Goal: Transaction & Acquisition: Purchase product/service

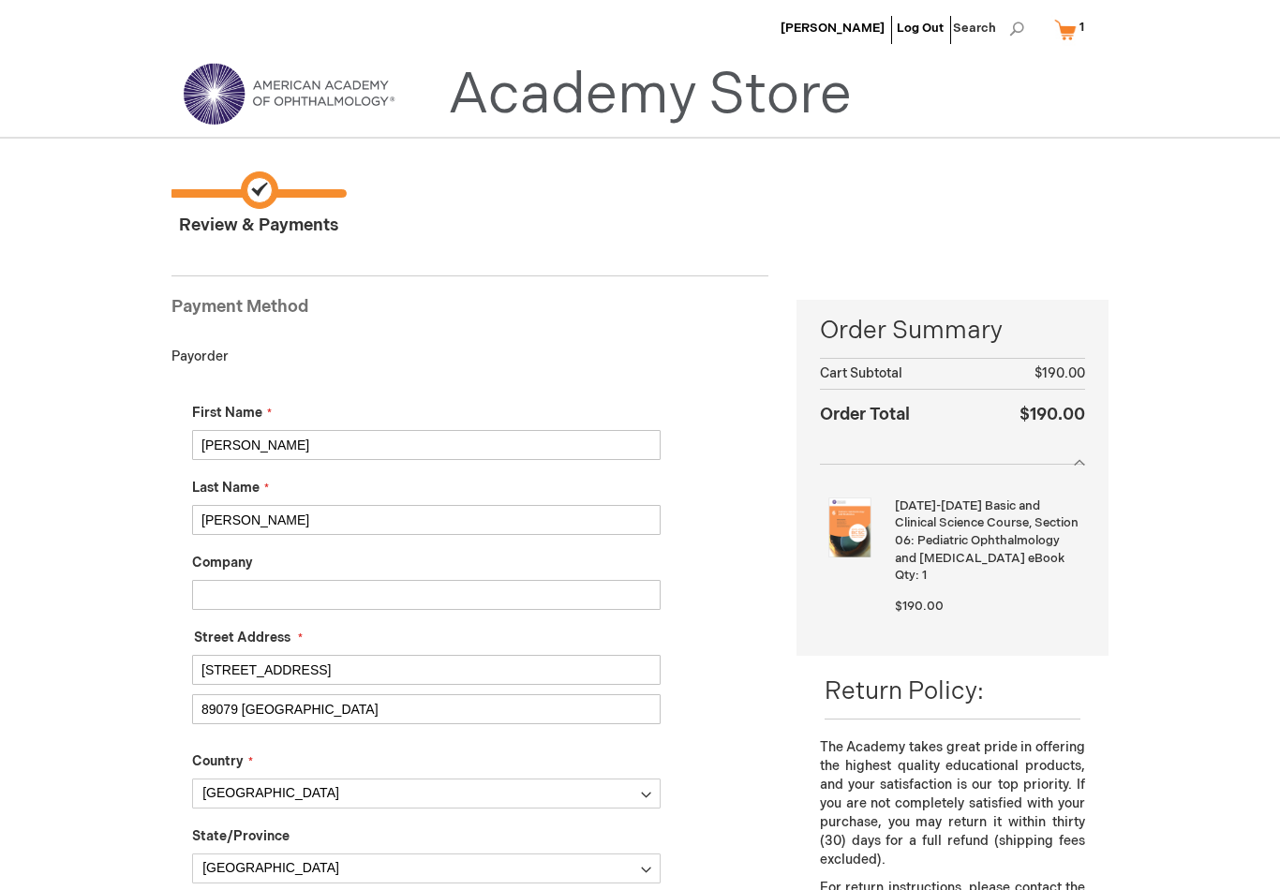
select select "DE"
select select "80"
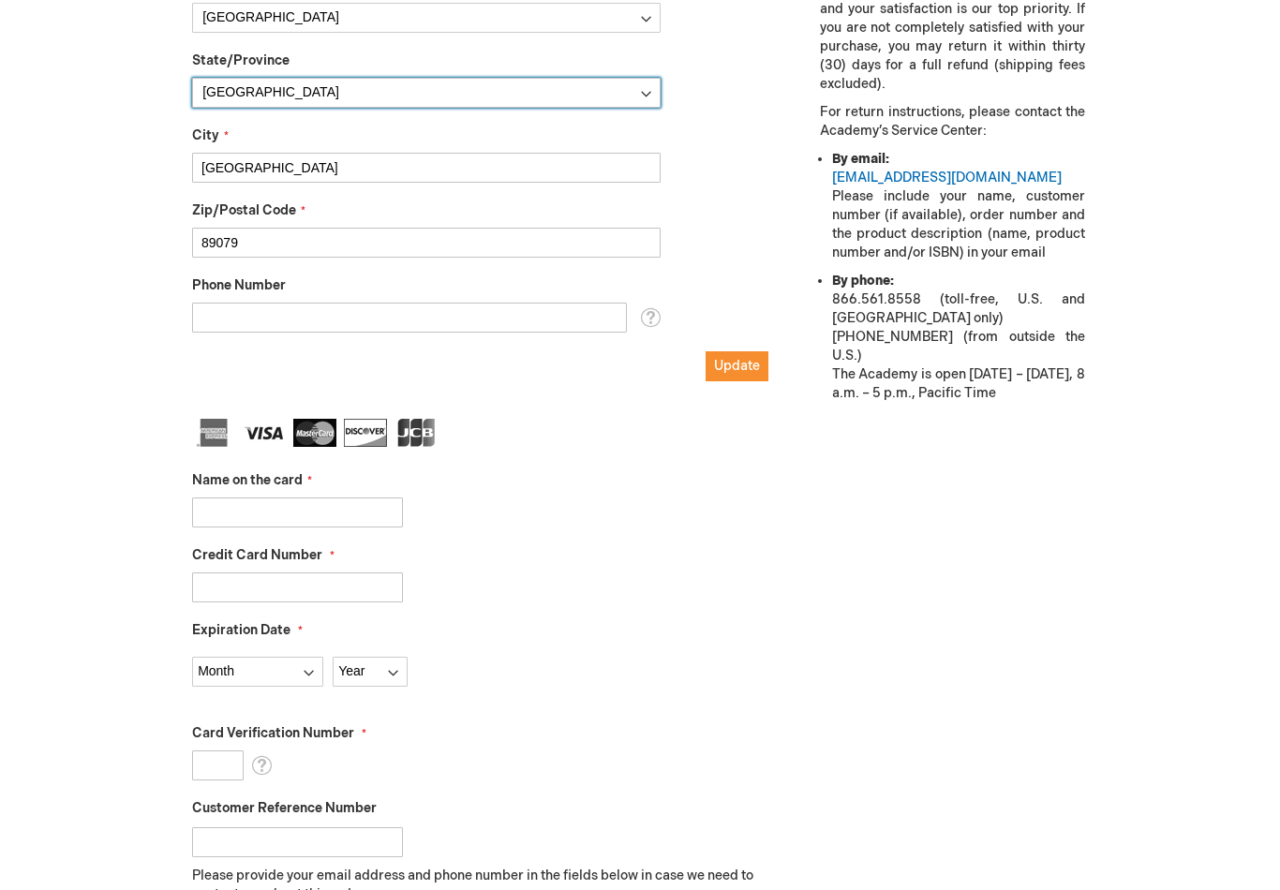
scroll to position [775, 0]
click at [332, 510] on input "Name on the card" at bounding box center [297, 513] width 211 height 30
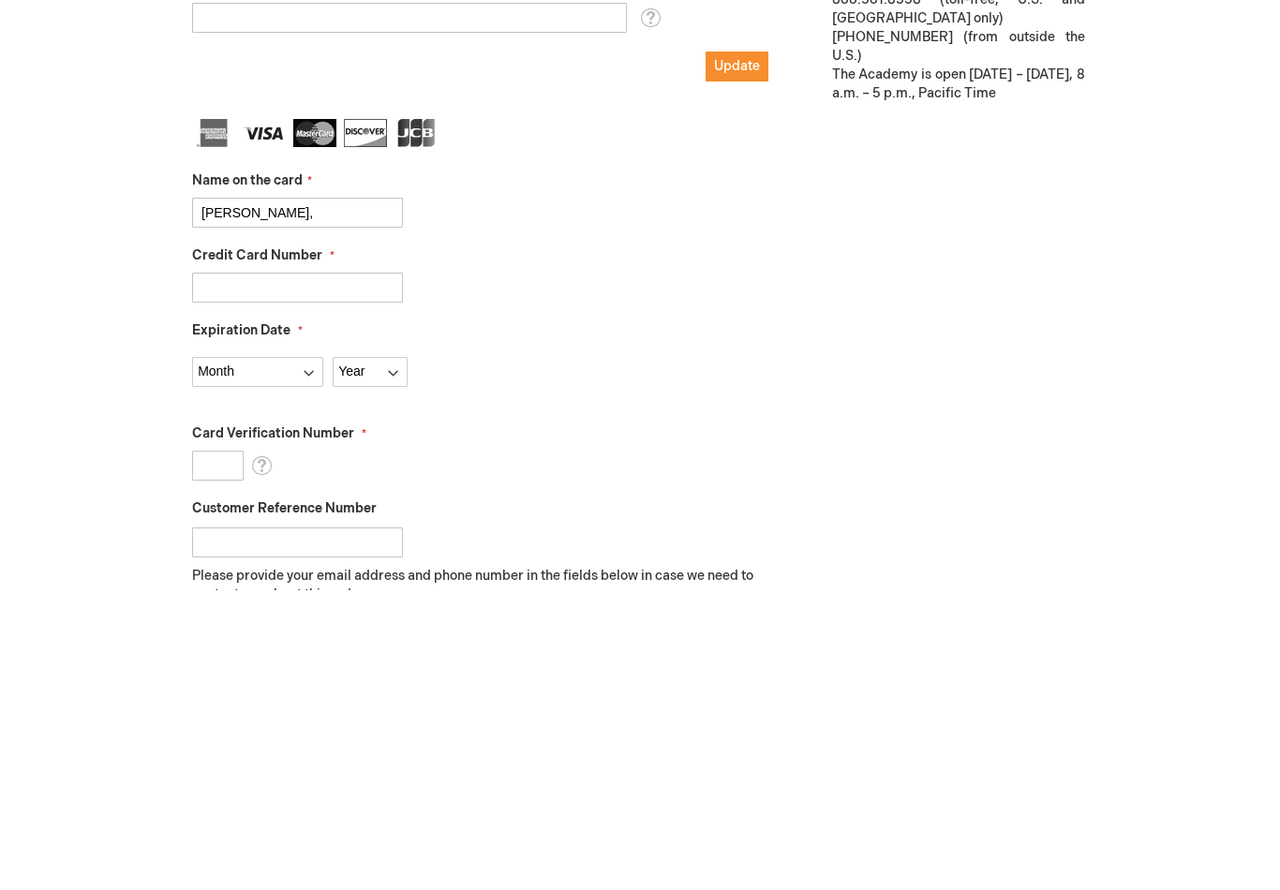
type input "[PERSON_NAME],"
click at [362, 573] on input "Credit Card Number" at bounding box center [297, 588] width 211 height 30
type input "[CREDIT_CARD_NUMBER]"
click at [280, 658] on select "Month [DATE] - [DATE] - [DATE] - [DATE] - [DATE] - [DATE] - [DATE] - [DATE] - […" at bounding box center [257, 673] width 131 height 30
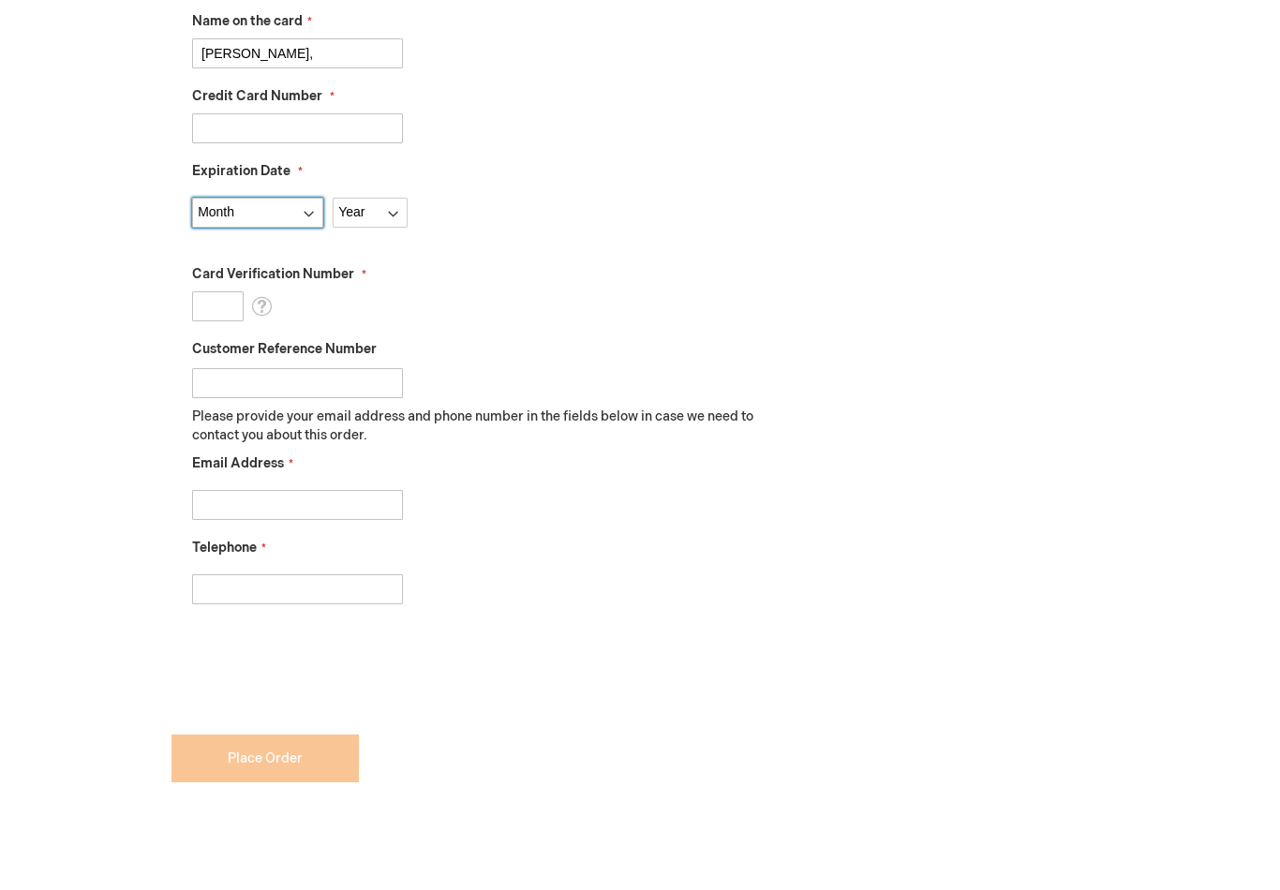
select select "11"
click at [379, 215] on select "Year [DATE] 2026 2027 2028 2029 2030 2031 2032 2033 2034 2035" at bounding box center [370, 213] width 75 height 30
select select "2027"
click at [230, 304] on input "Card Verification Number" at bounding box center [218, 306] width 52 height 30
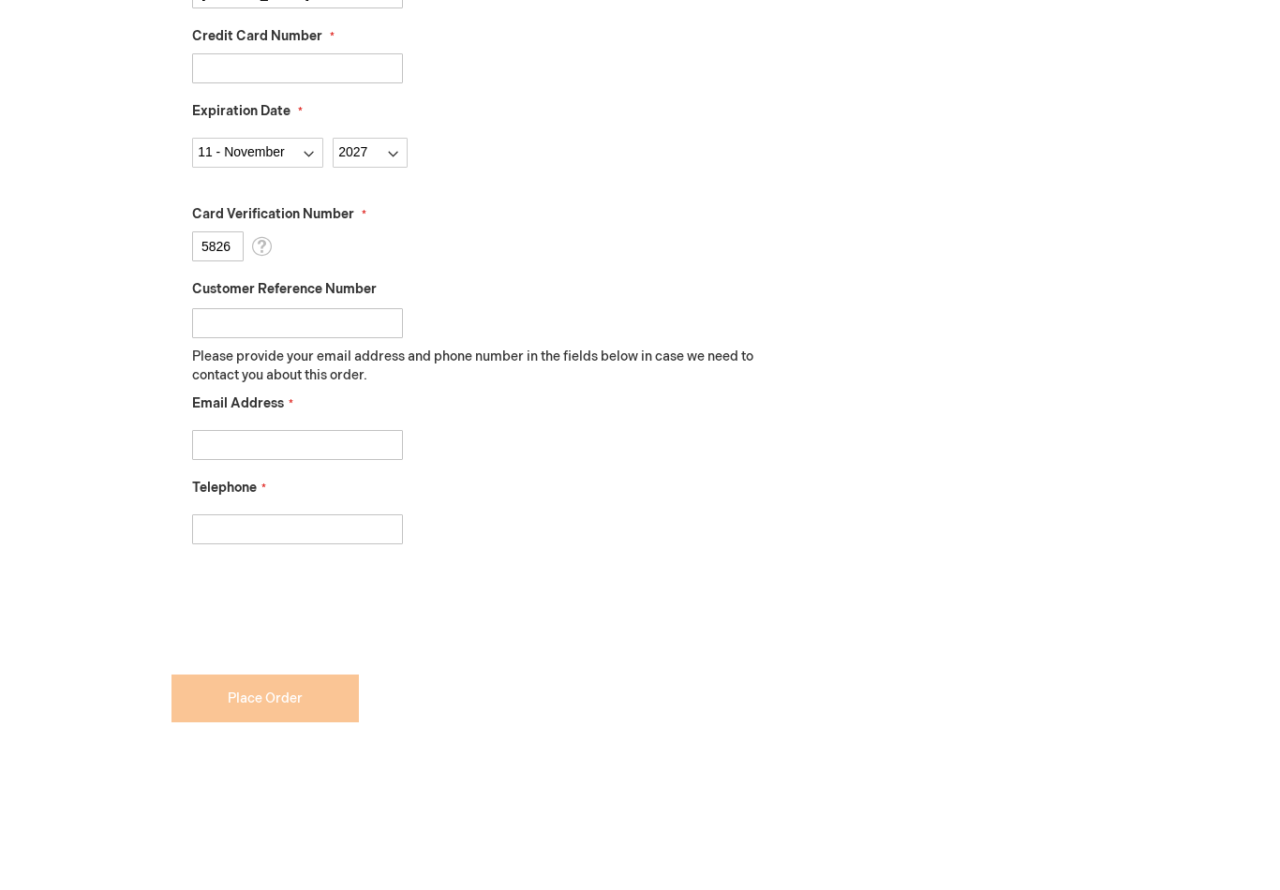
scroll to position [1233, 0]
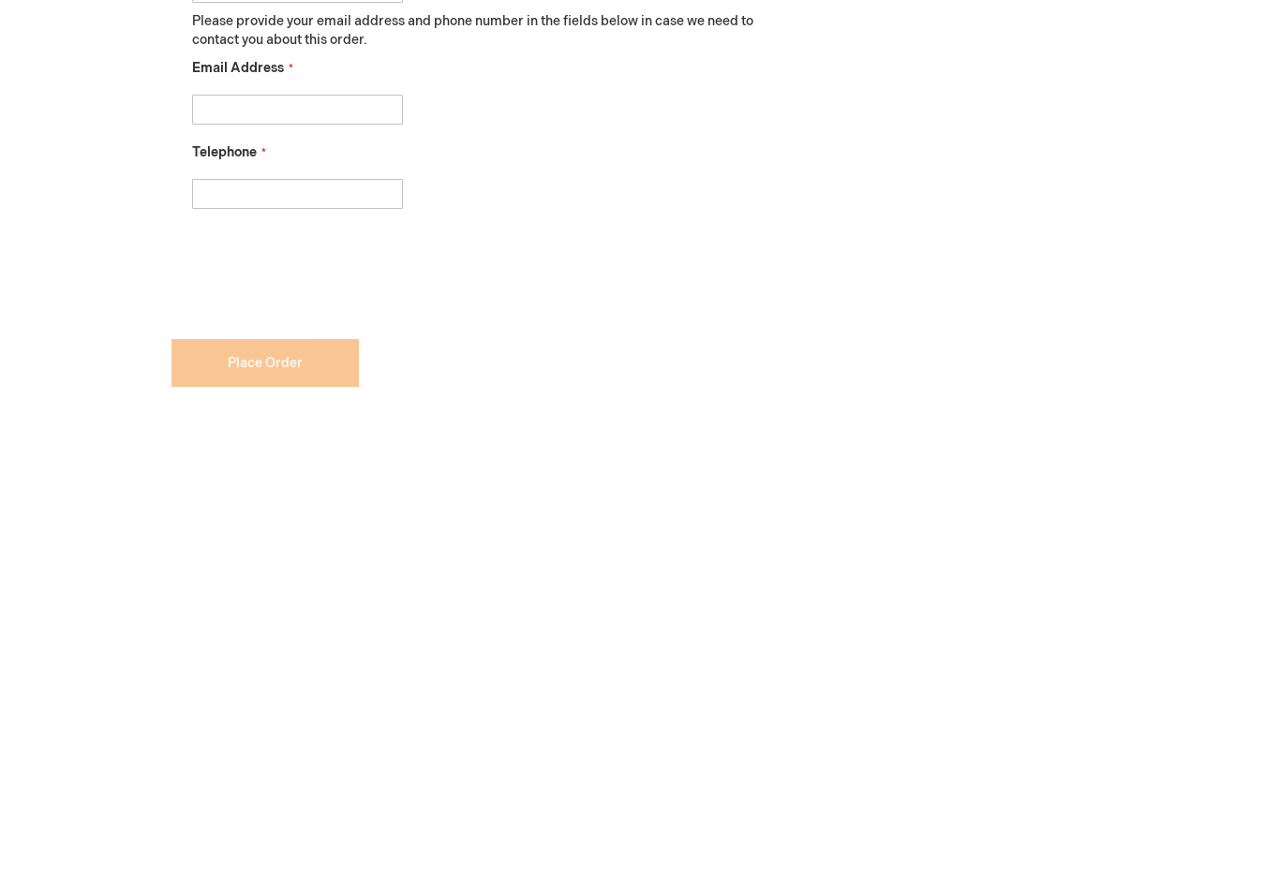
type input "5826"
click at [350, 492] on input "Email Address" at bounding box center [297, 507] width 211 height 30
type input "[EMAIL_ADDRESS][PERSON_NAME][PERSON_NAME][DOMAIN_NAME]"
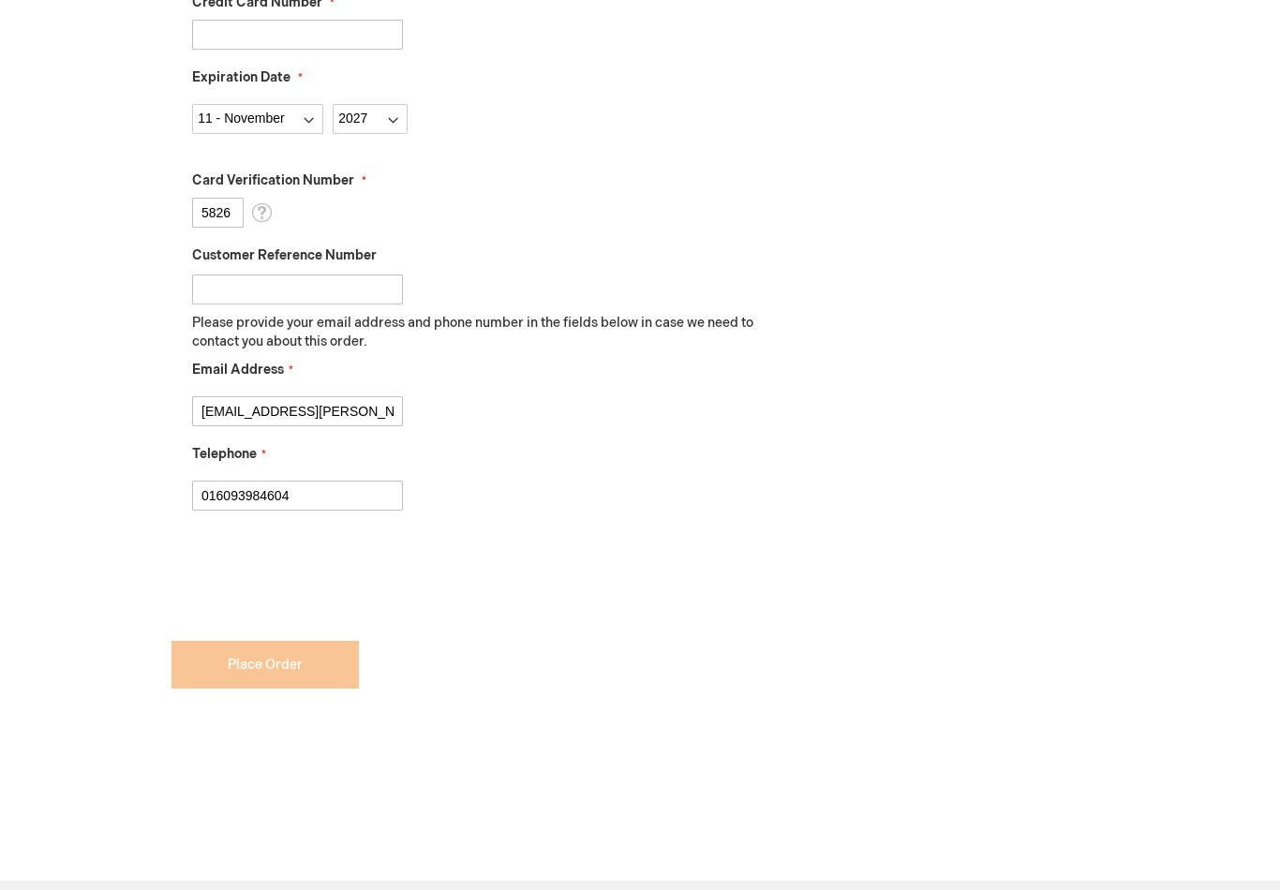
scroll to position [1306, 0]
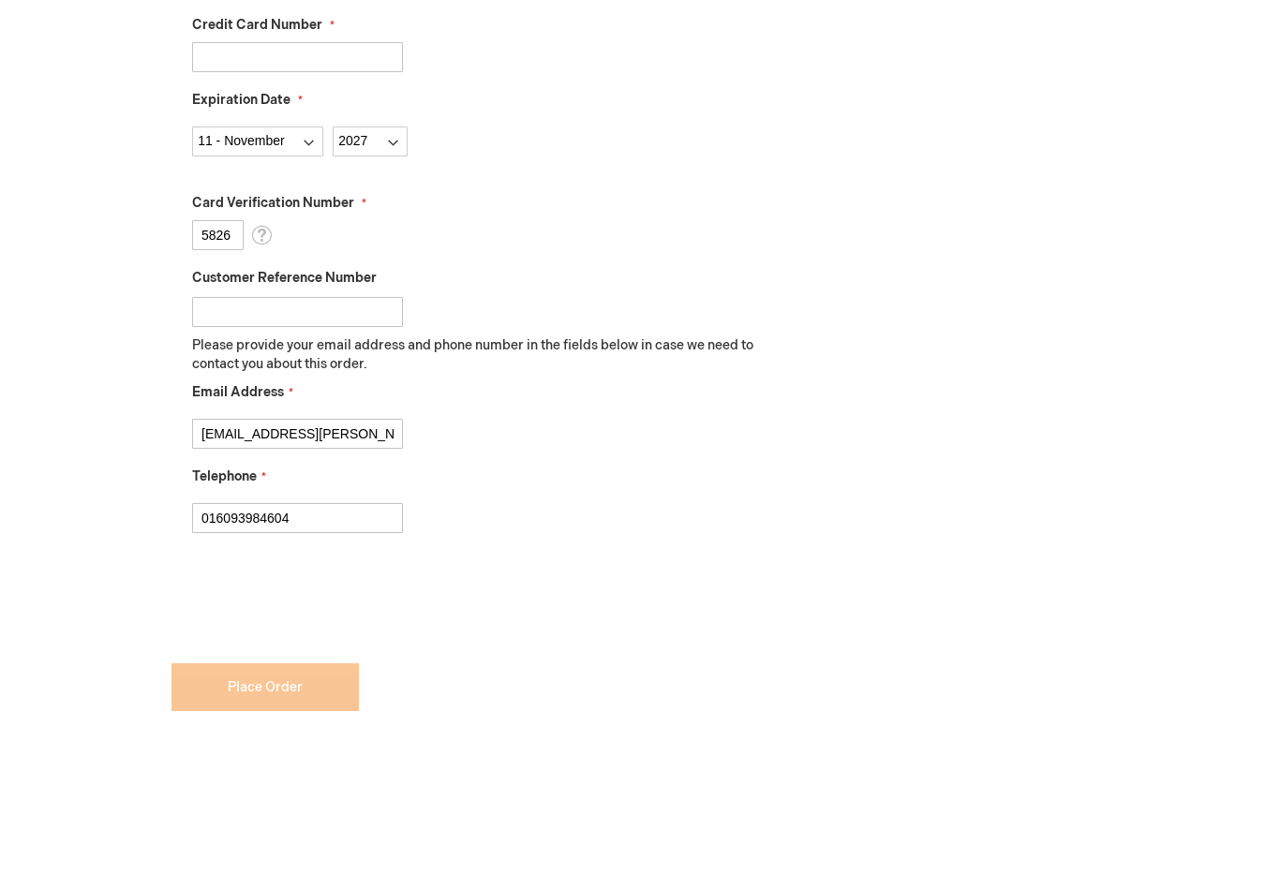
click at [322, 523] on input "016093984604" at bounding box center [297, 518] width 211 height 30
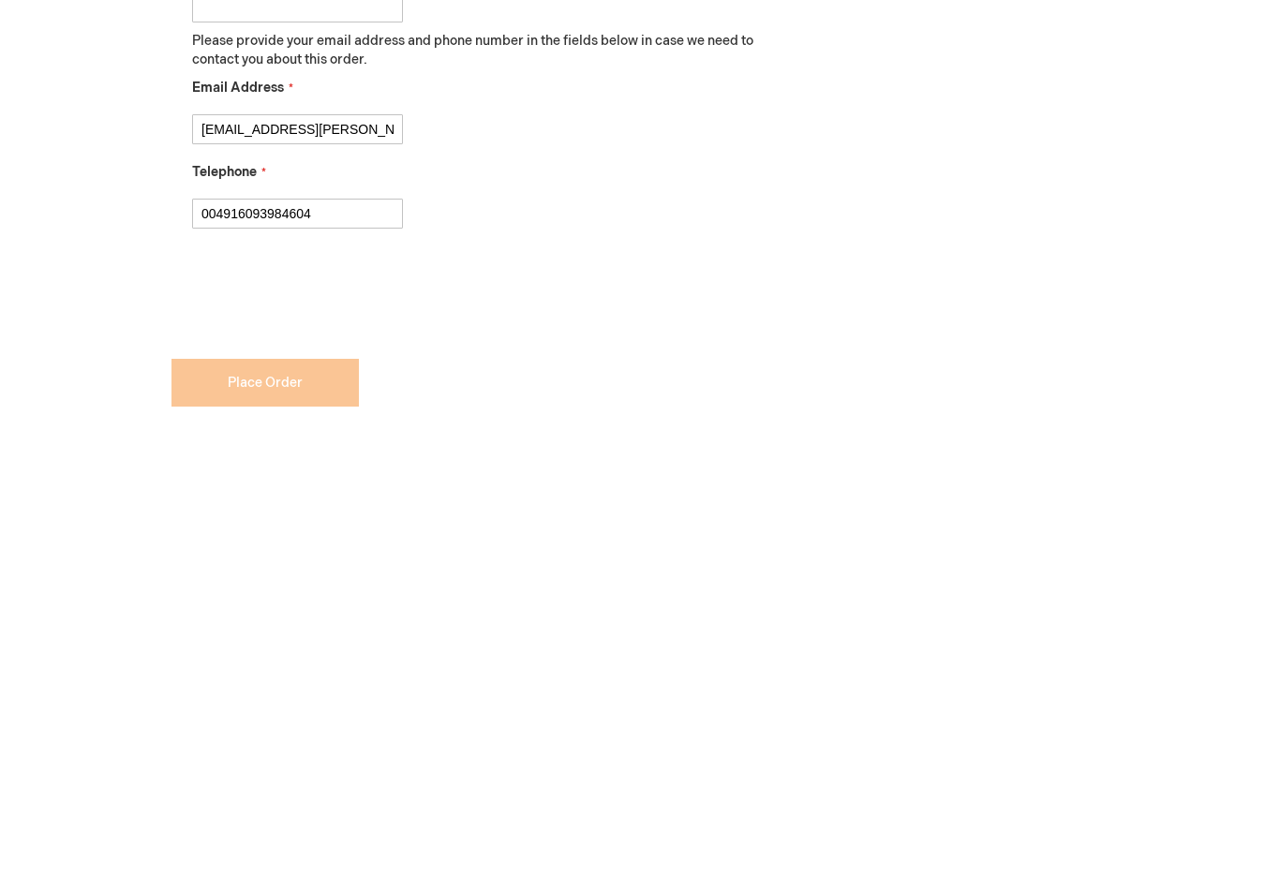
type input "004916093984604"
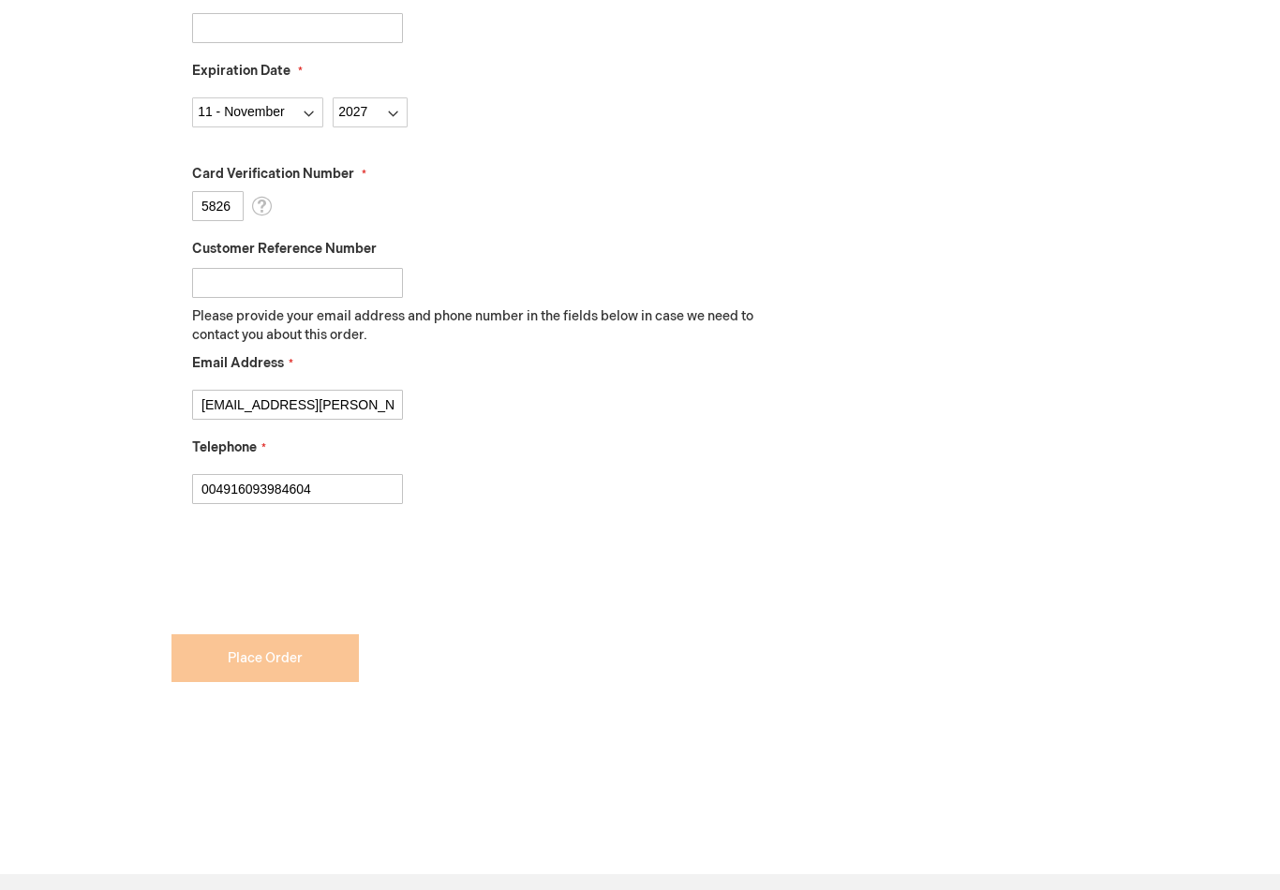
scroll to position [1335, 0]
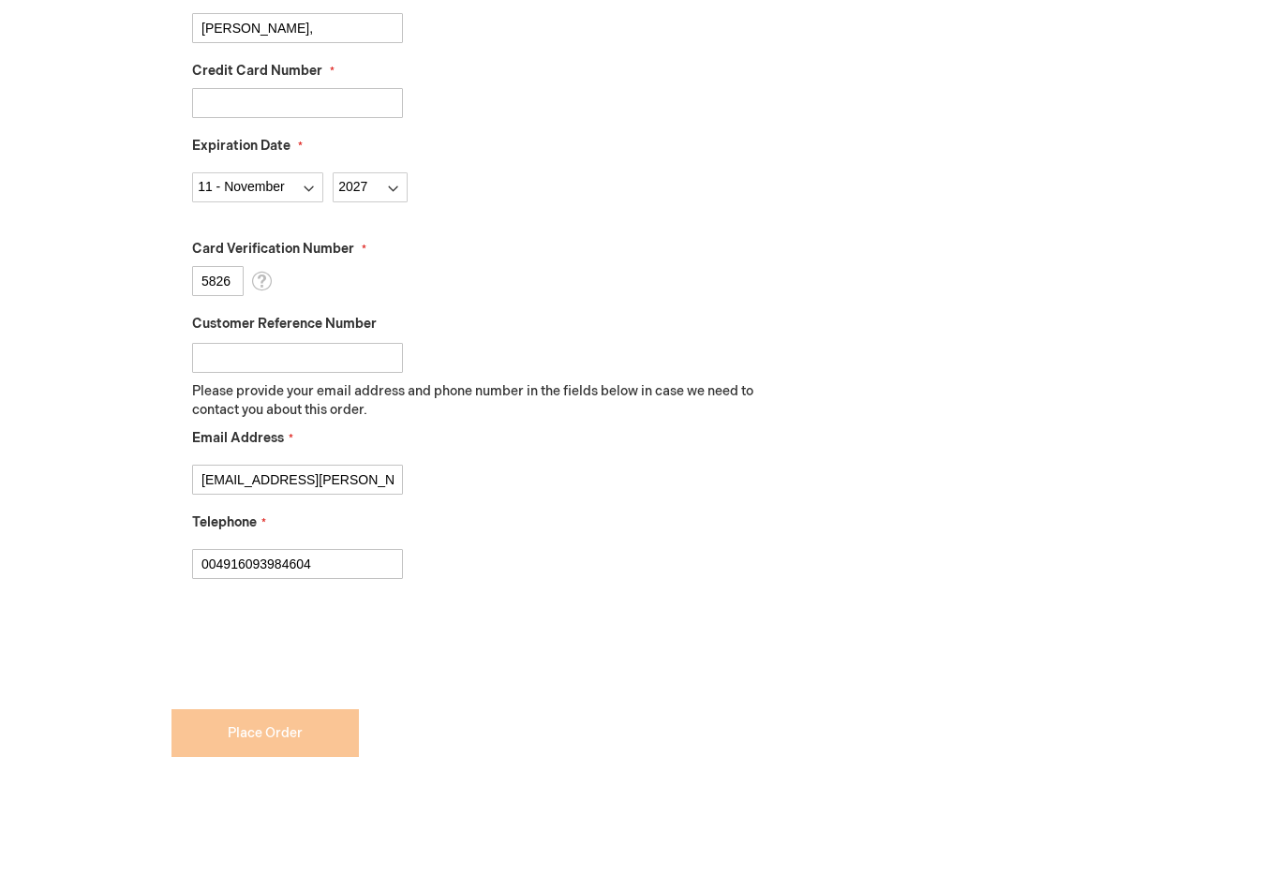
scroll to position [1259, 0]
click at [347, 565] on input "004916093984604" at bounding box center [297, 565] width 211 height 30
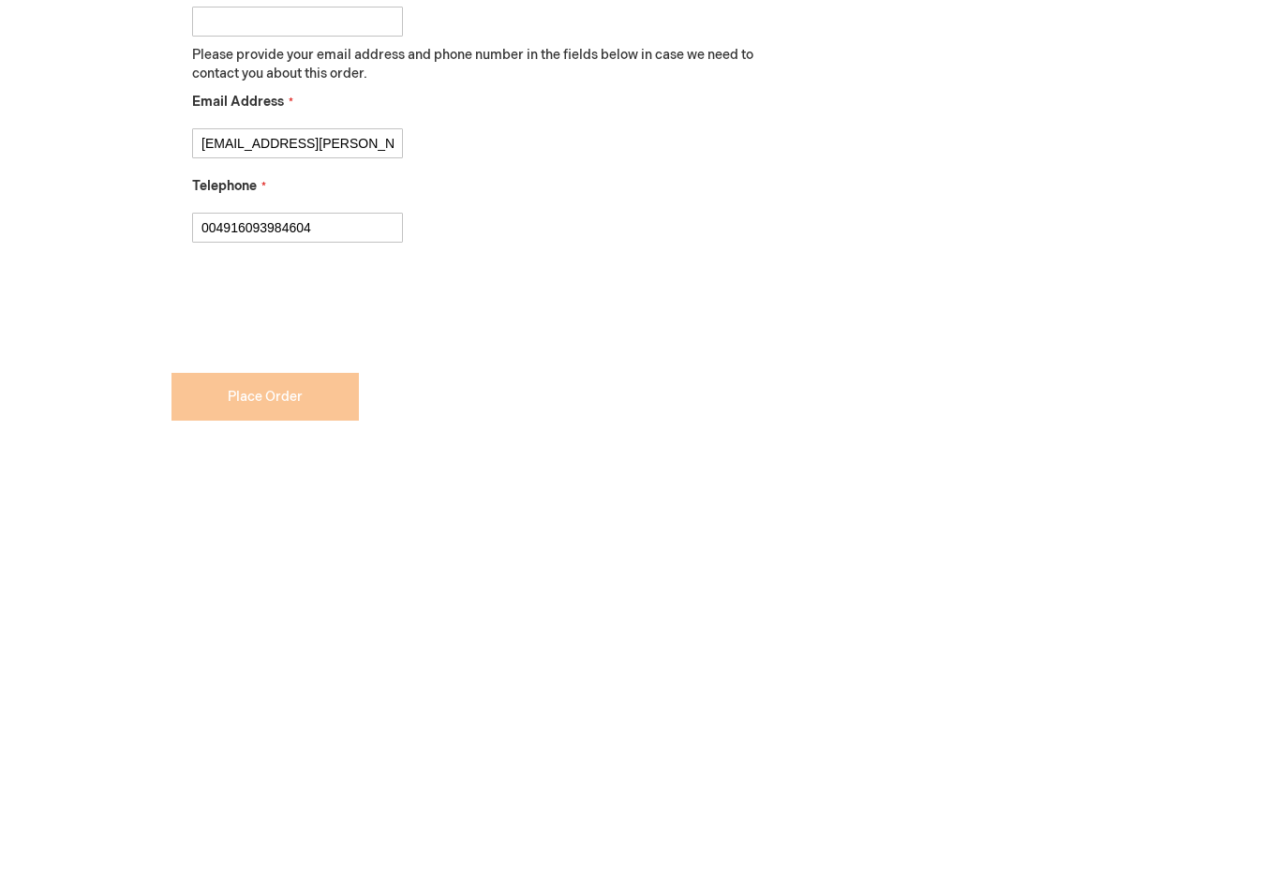
scroll to position [1581, 0]
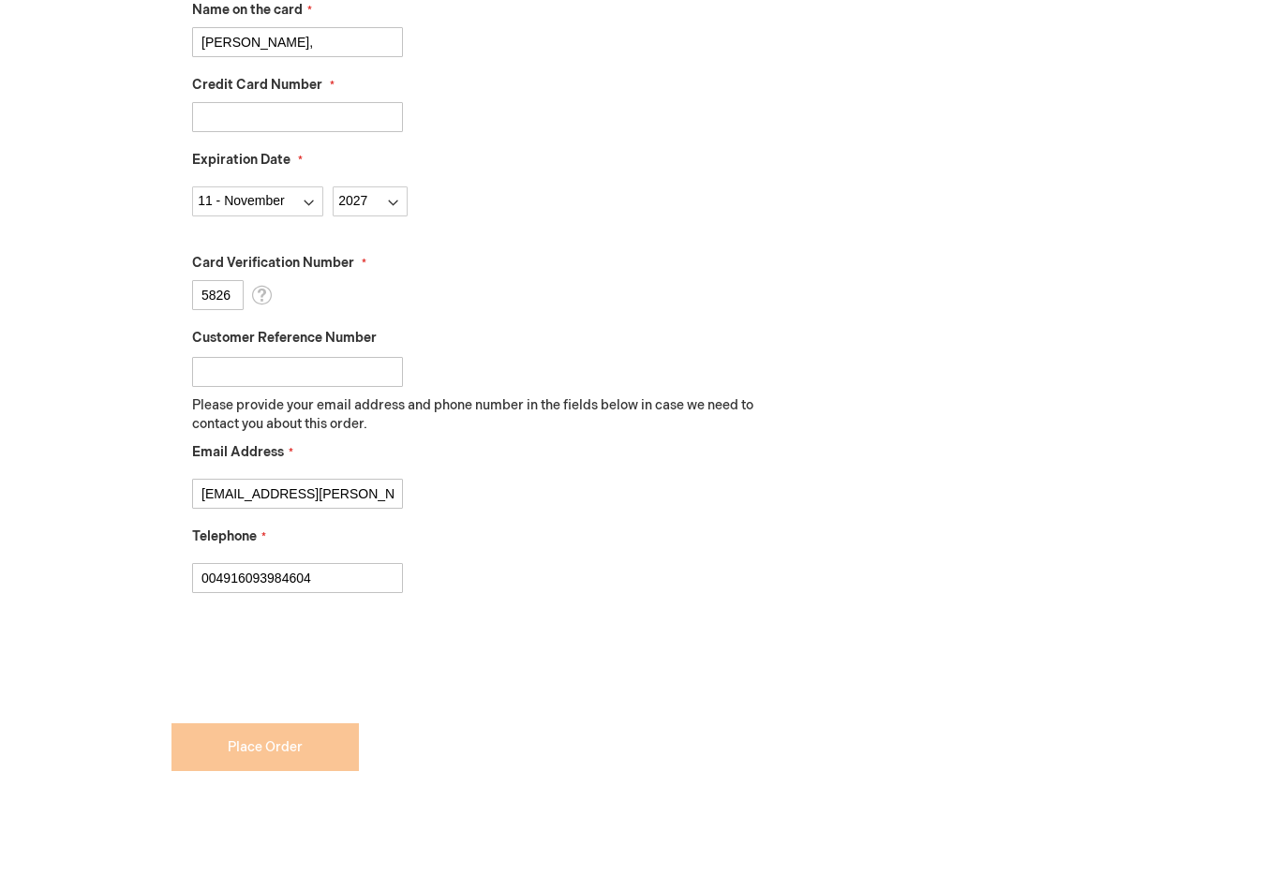
scroll to position [1286, 0]
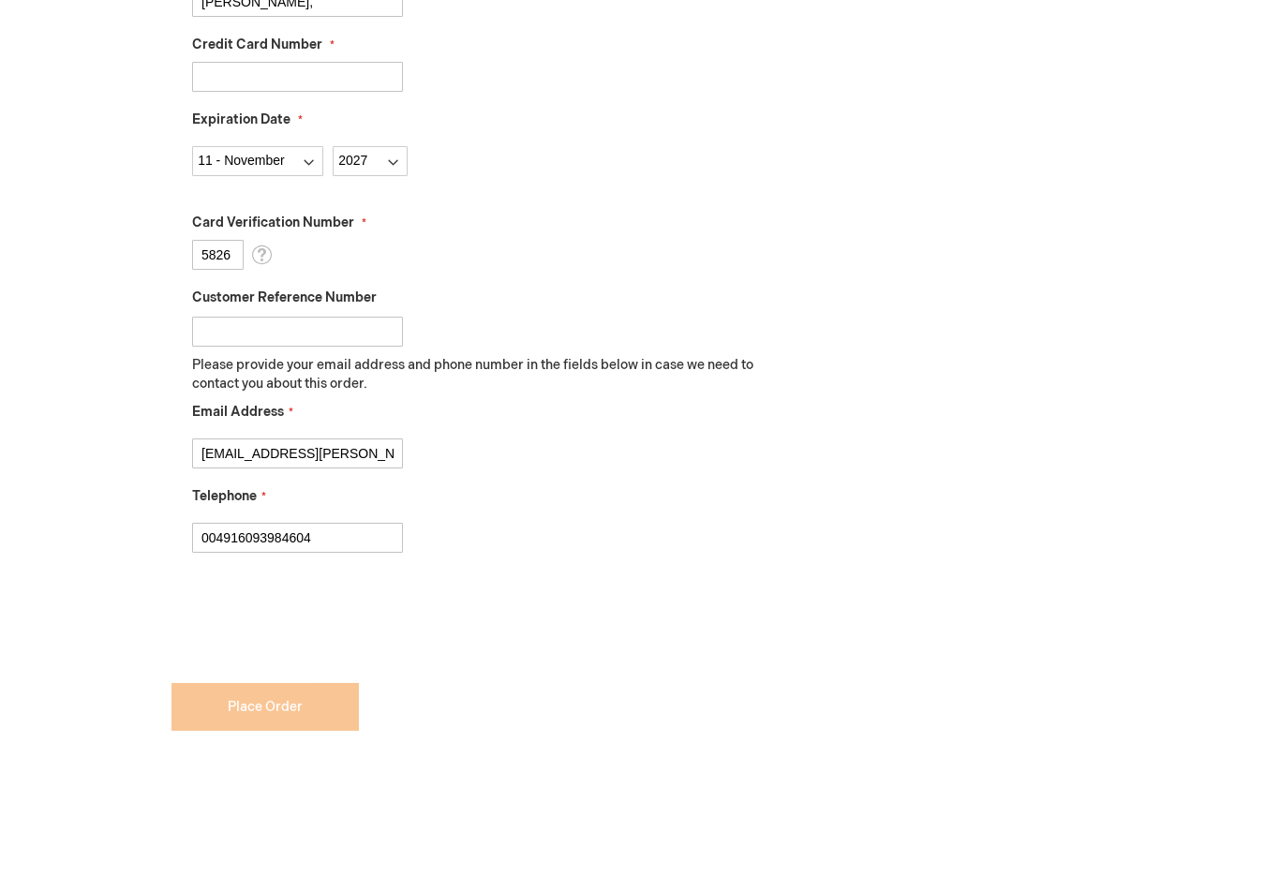
checkbox input "true"
click at [313, 691] on input "This is a required field." at bounding box center [469, 678] width 597 height 30
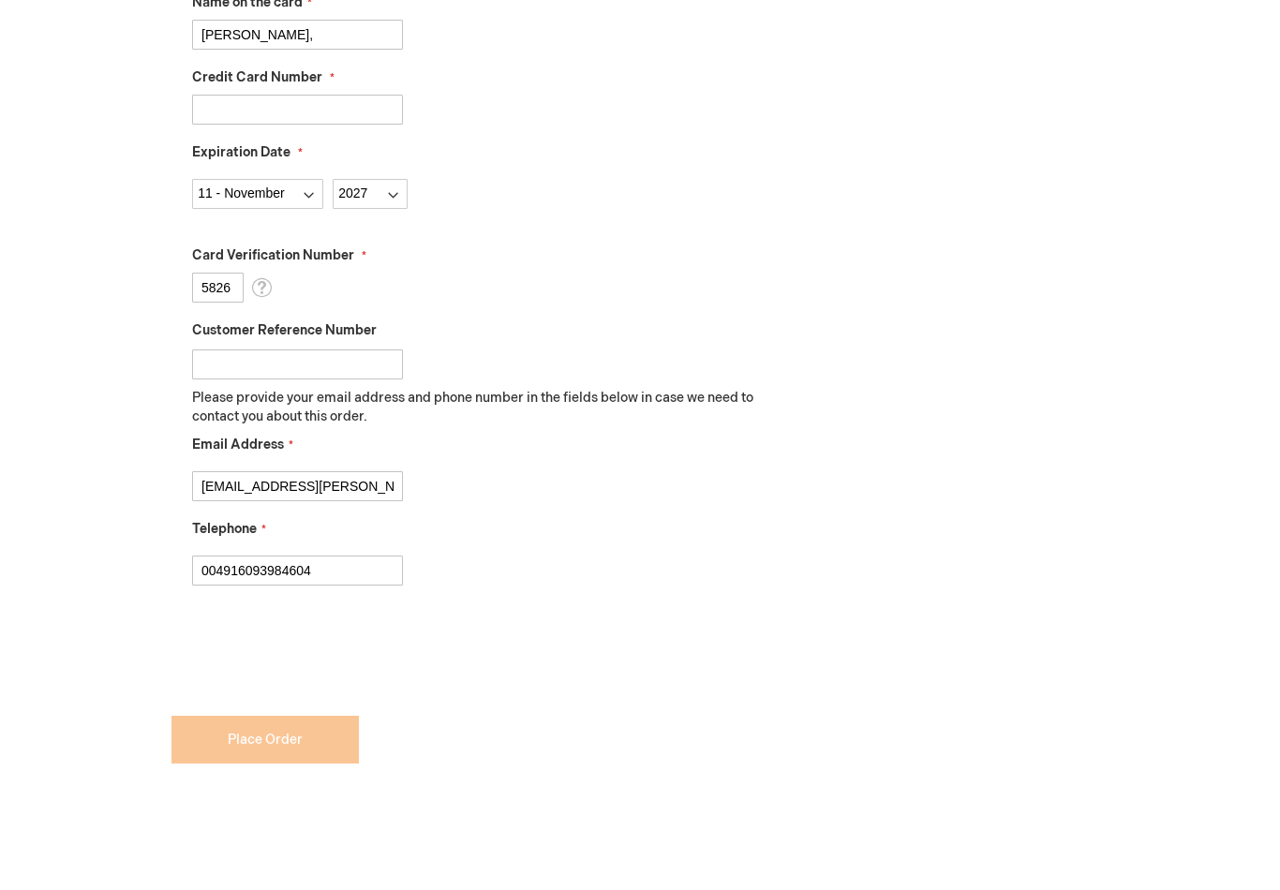
scroll to position [1252, 0]
click at [307, 723] on input "This is a required field." at bounding box center [469, 712] width 597 height 30
click at [306, 723] on input "This is a required field." at bounding box center [469, 712] width 597 height 30
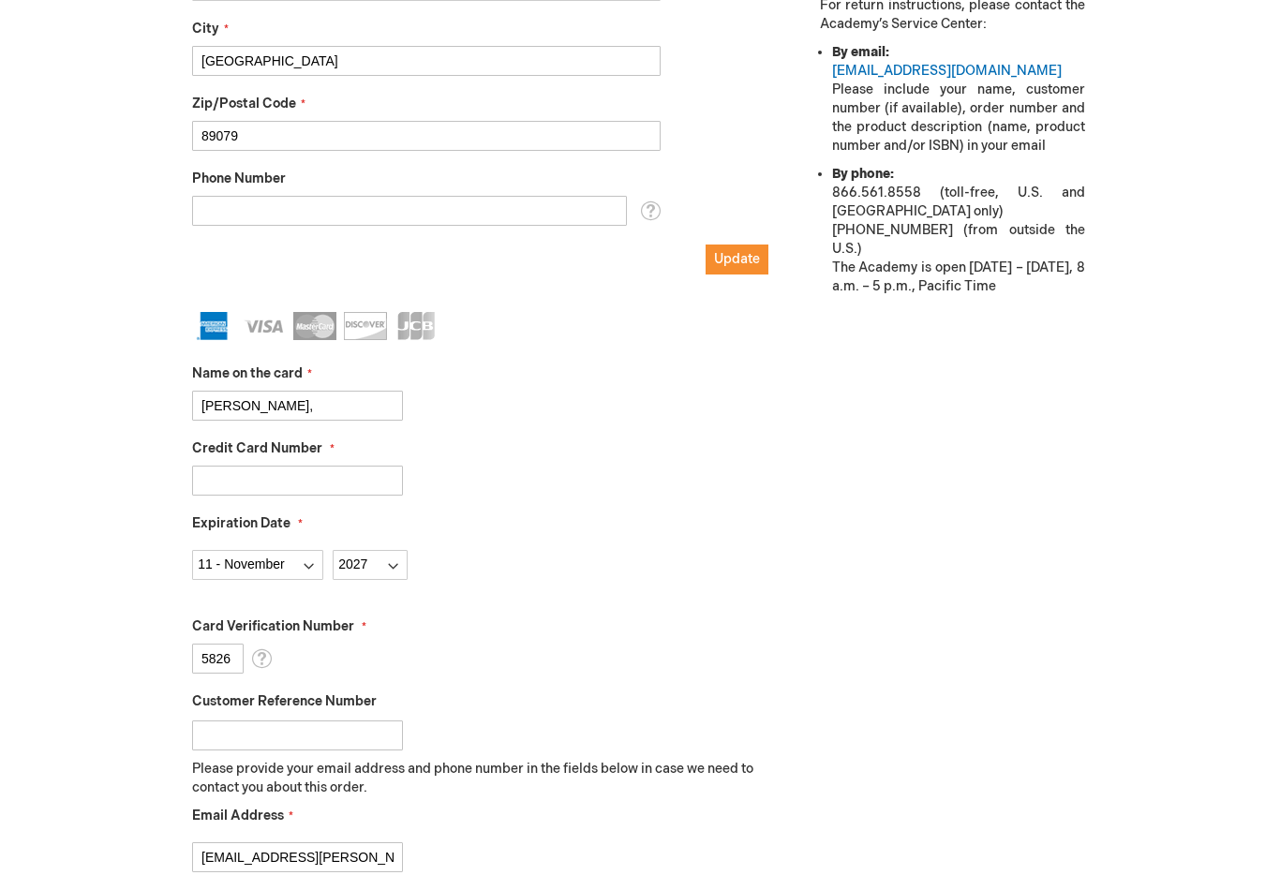
scroll to position [567, 0]
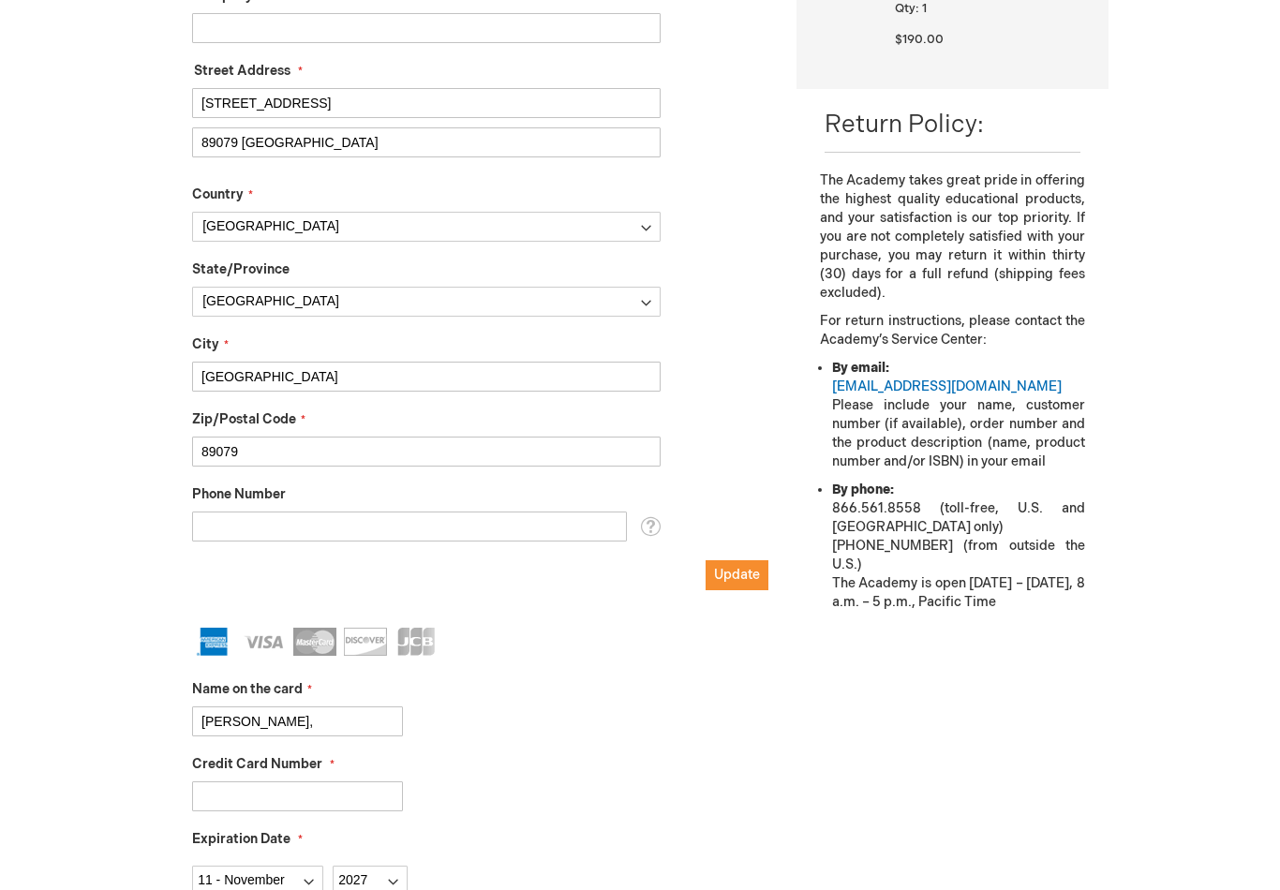
click at [746, 571] on span "Update" at bounding box center [737, 575] width 46 height 16
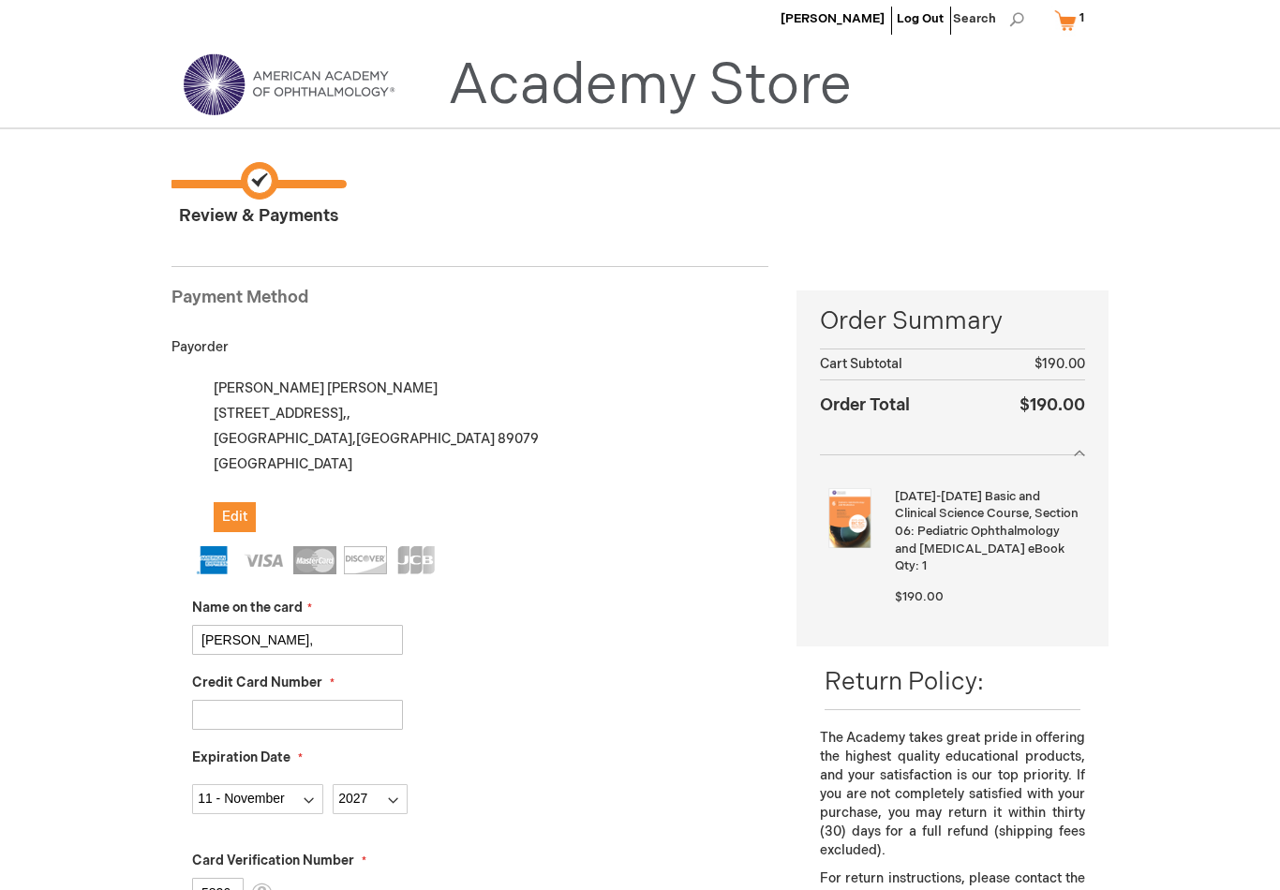
scroll to position [22, 0]
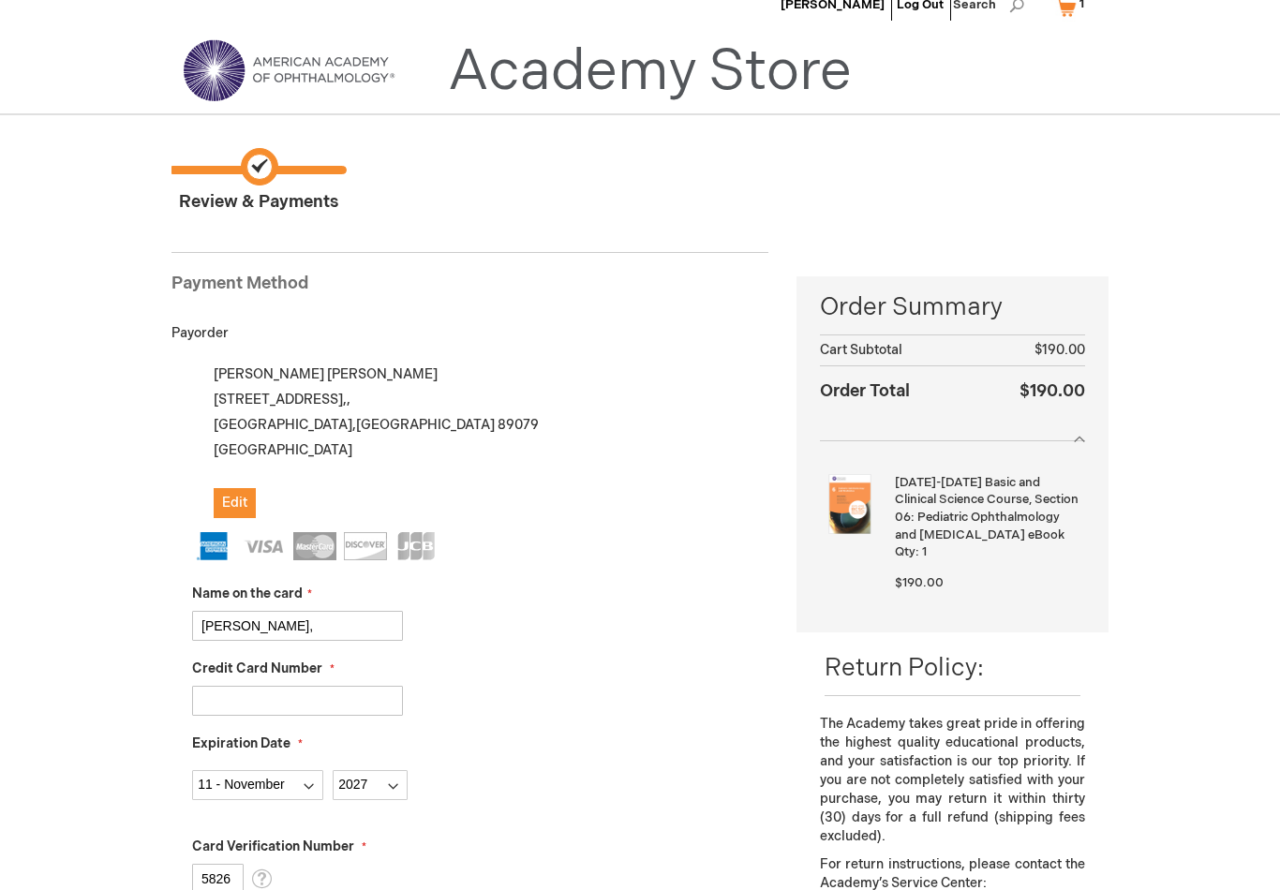
click at [315, 630] on input "[PERSON_NAME]," at bounding box center [297, 627] width 211 height 30
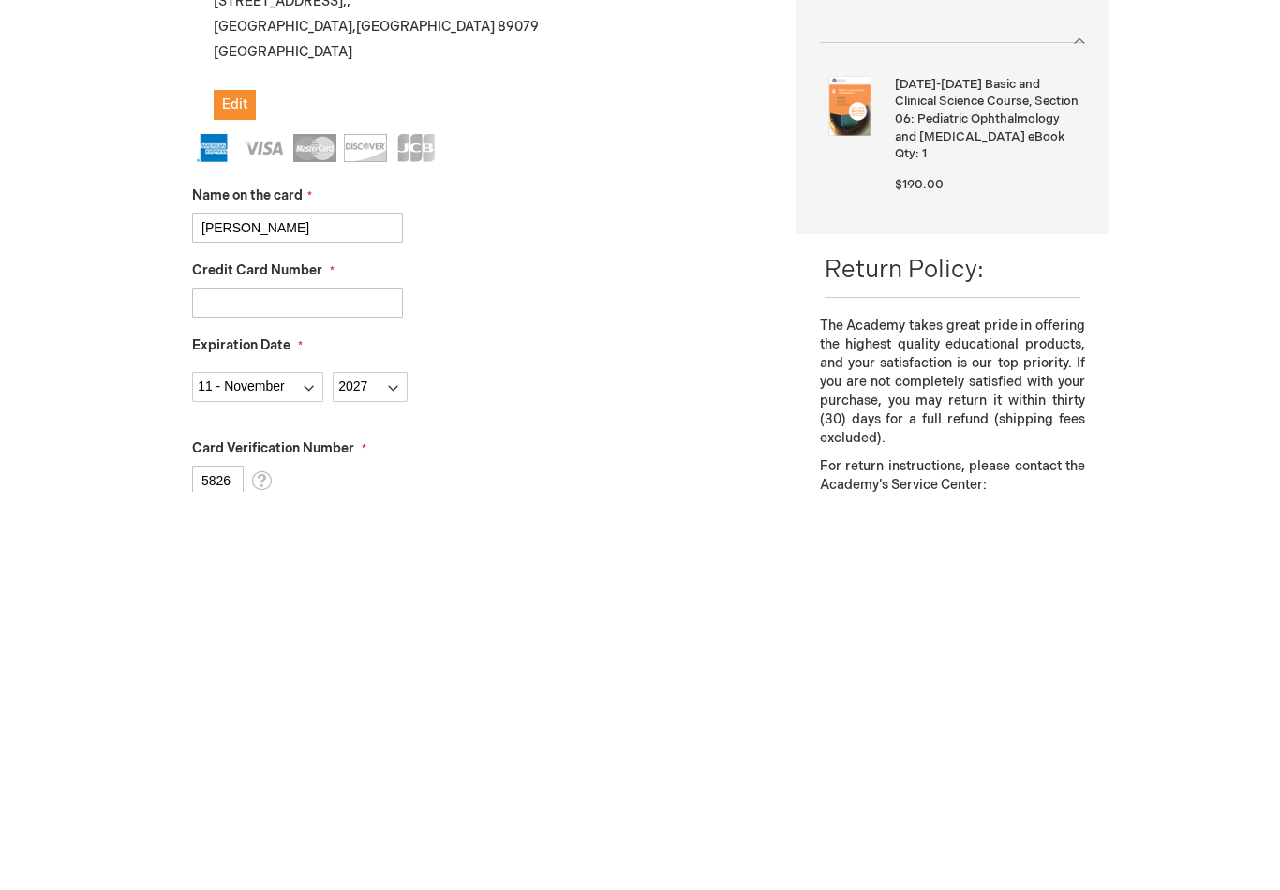
scroll to position [422, 0]
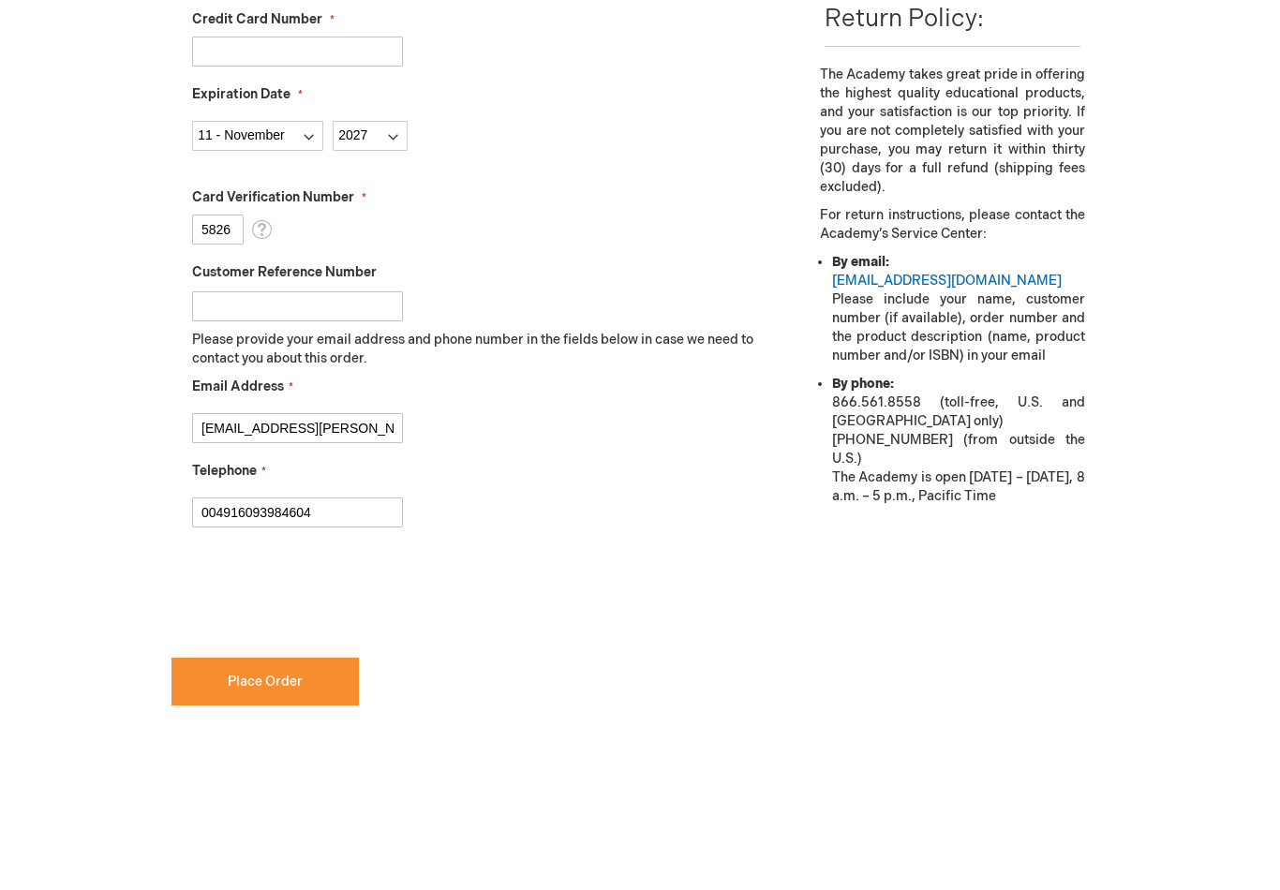
type input "[PERSON_NAME]"
click at [293, 679] on span "Place Order" at bounding box center [265, 682] width 75 height 16
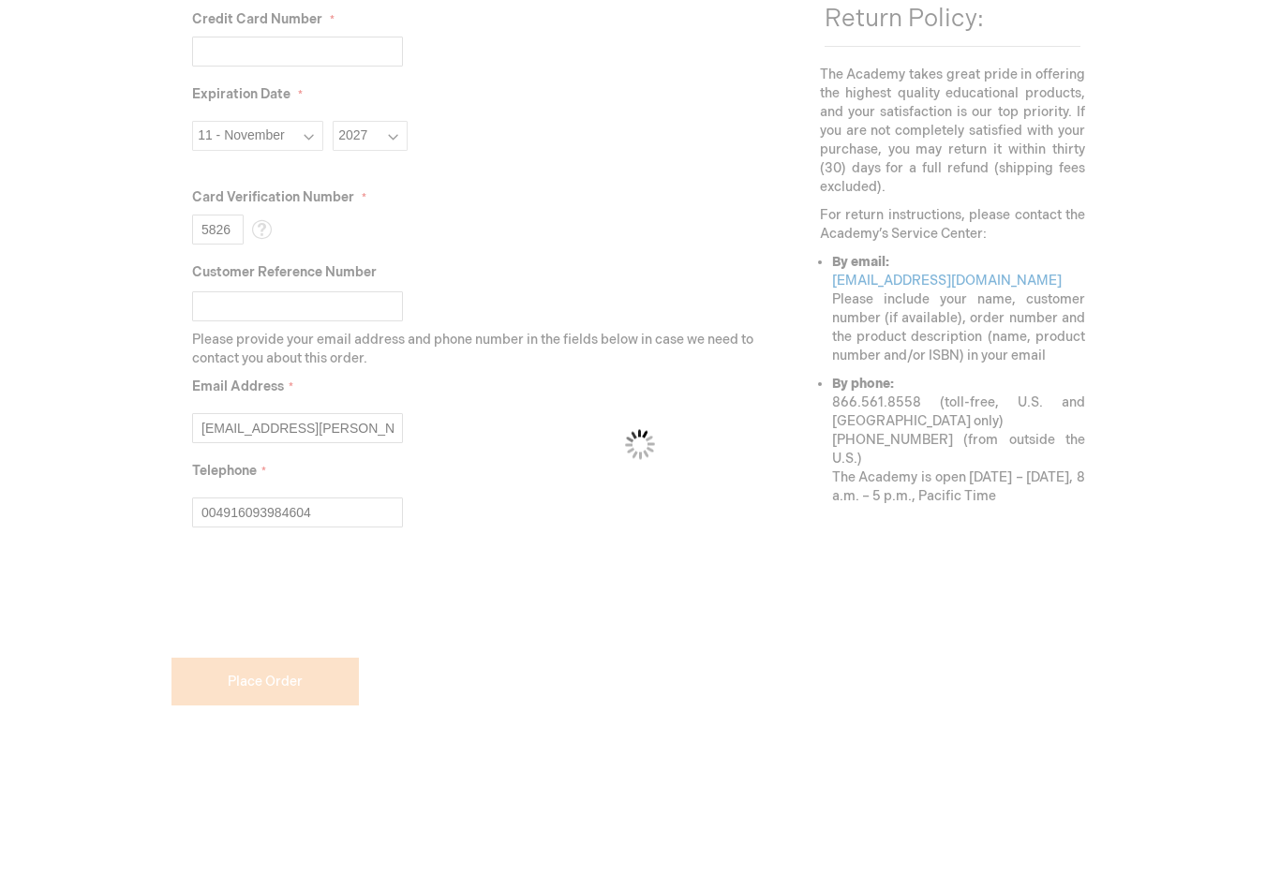
scroll to position [673, 0]
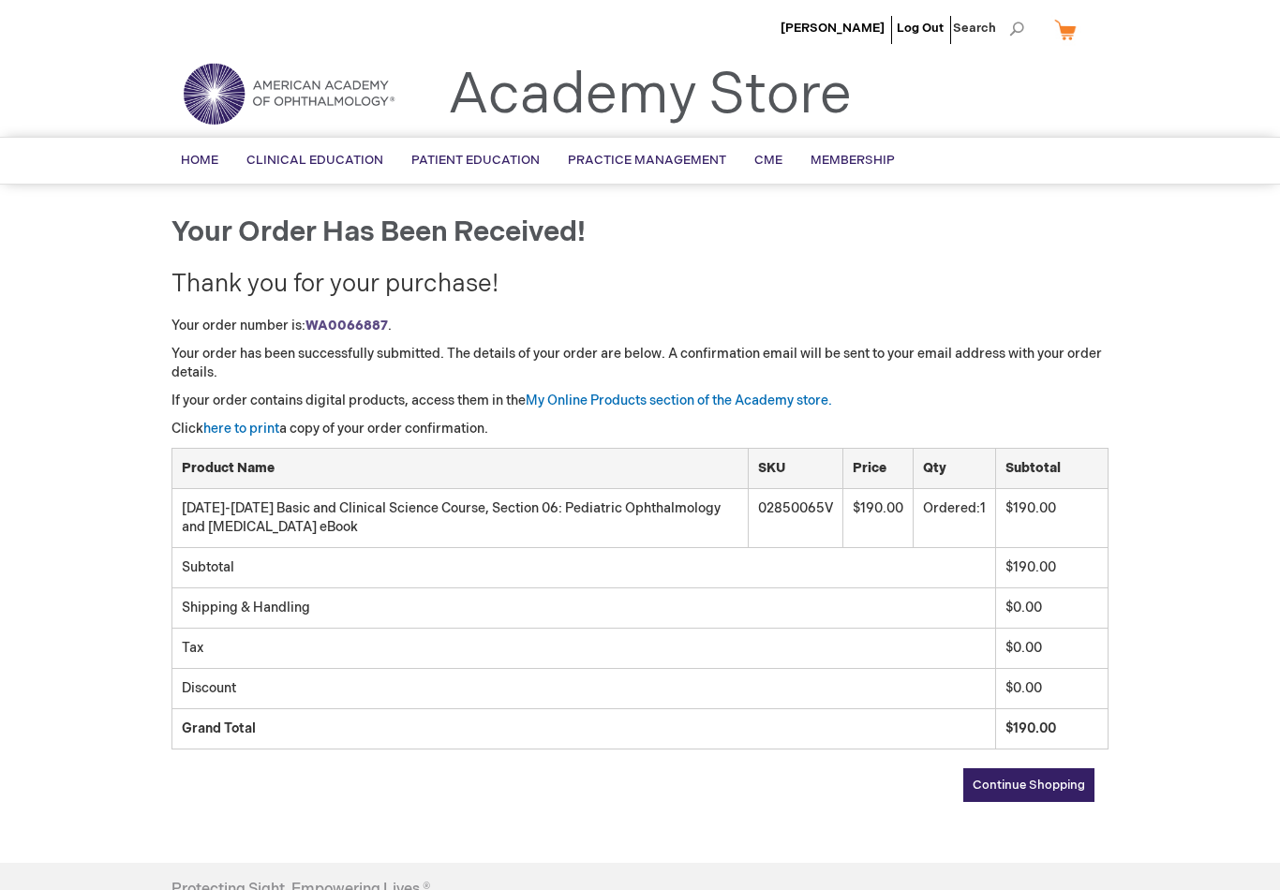
click at [241, 428] on link "here to print" at bounding box center [241, 429] width 76 height 16
